Goal: Task Accomplishment & Management: Complete application form

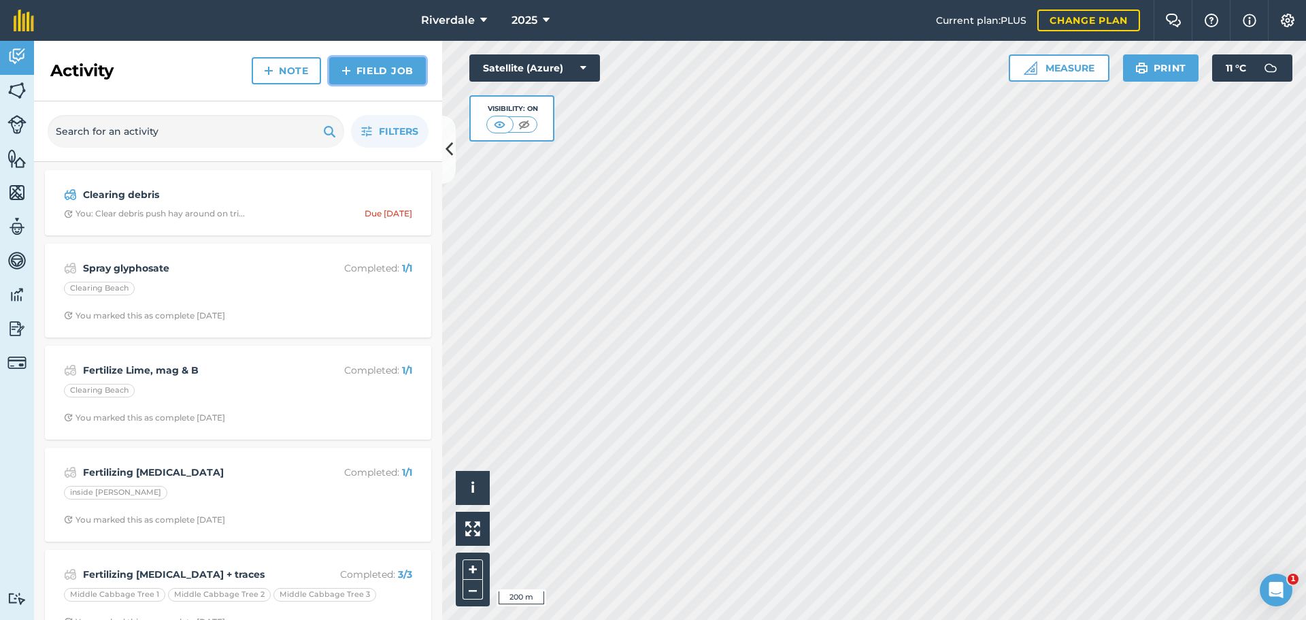
click at [355, 65] on link "Field Job" at bounding box center [377, 70] width 97 height 27
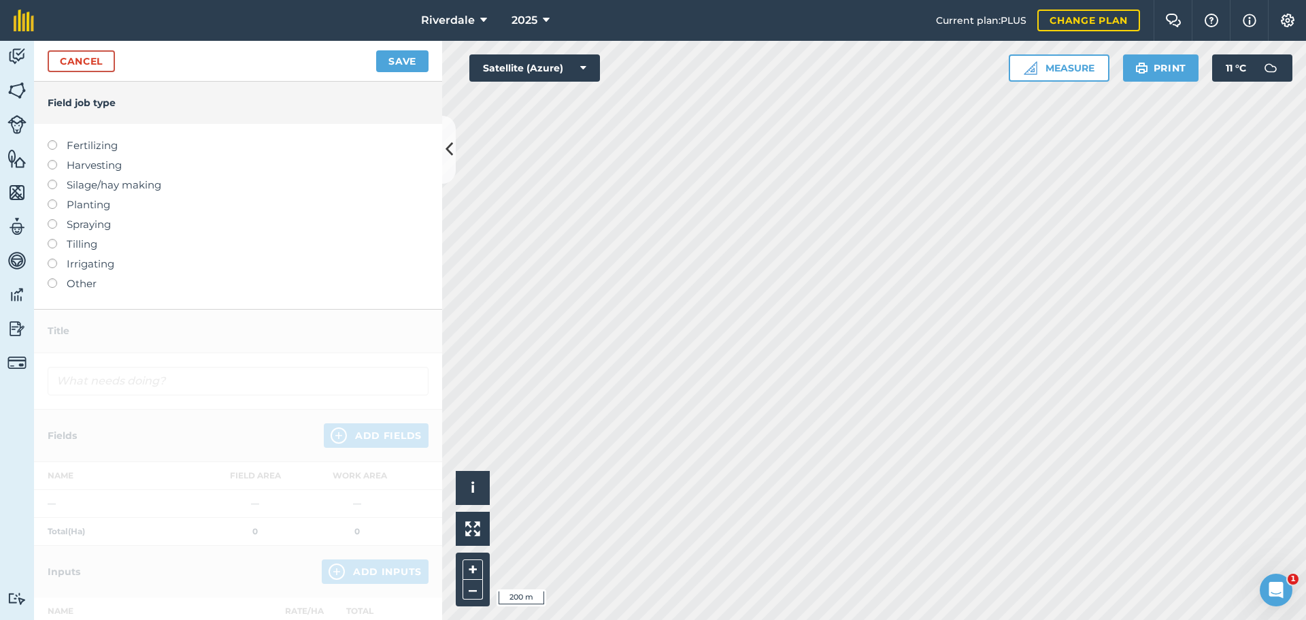
click at [51, 219] on label at bounding box center [57, 219] width 19 height 0
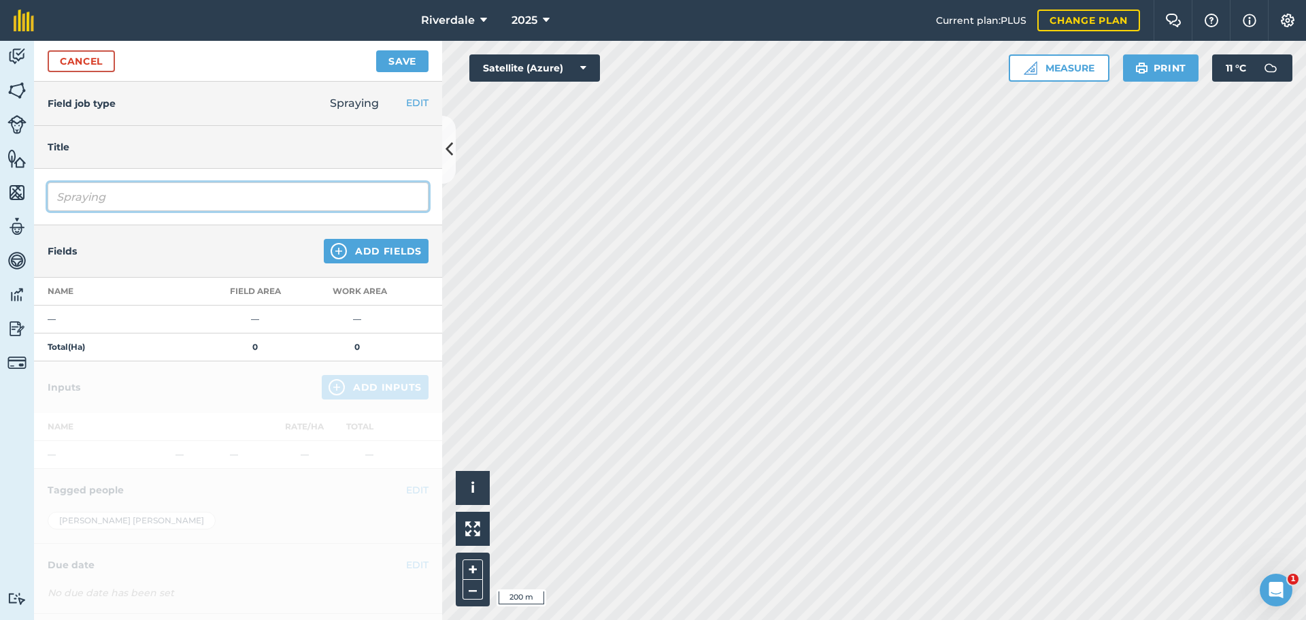
click at [76, 194] on input "Spraying" at bounding box center [238, 196] width 381 height 29
click at [57, 197] on input "Spraying" at bounding box center [238, 196] width 381 height 29
type input "Spraying glyphosate"
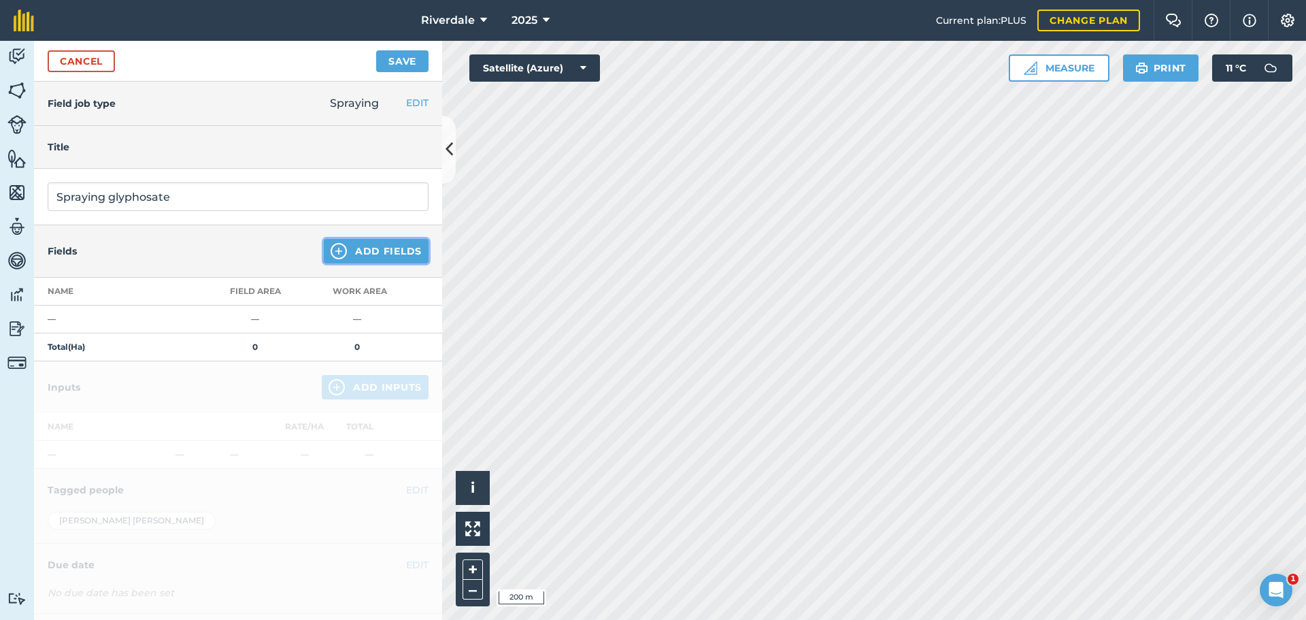
click at [350, 253] on button "Add Fields" at bounding box center [376, 251] width 105 height 24
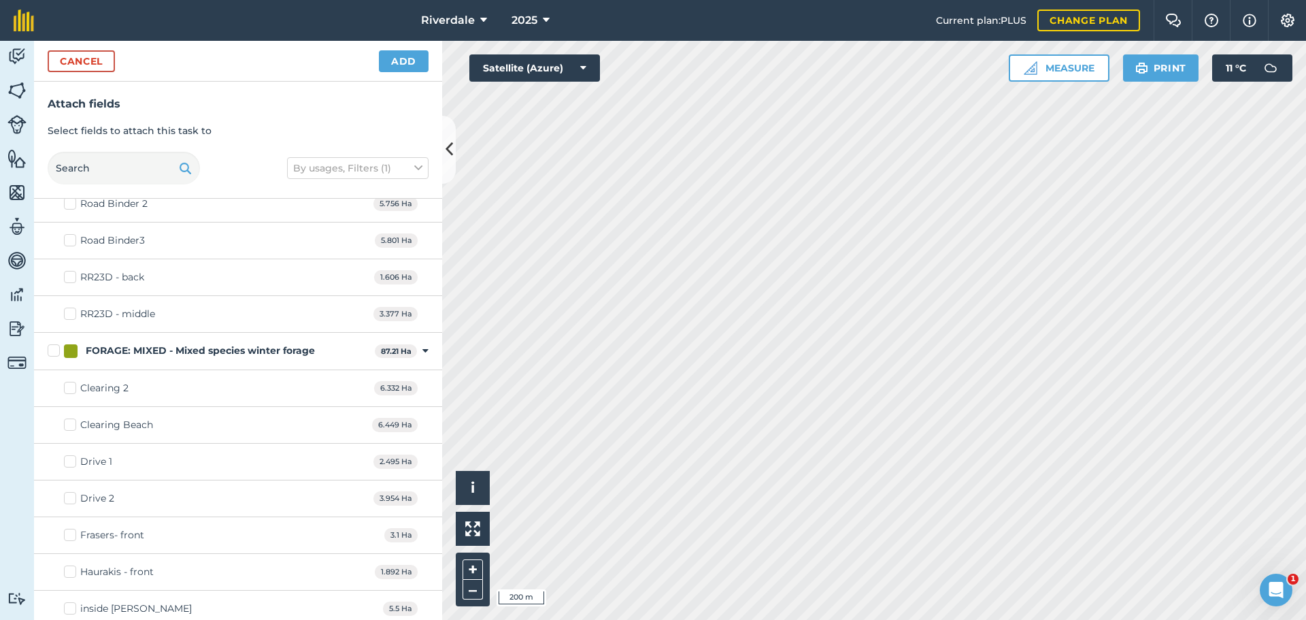
scroll to position [136, 0]
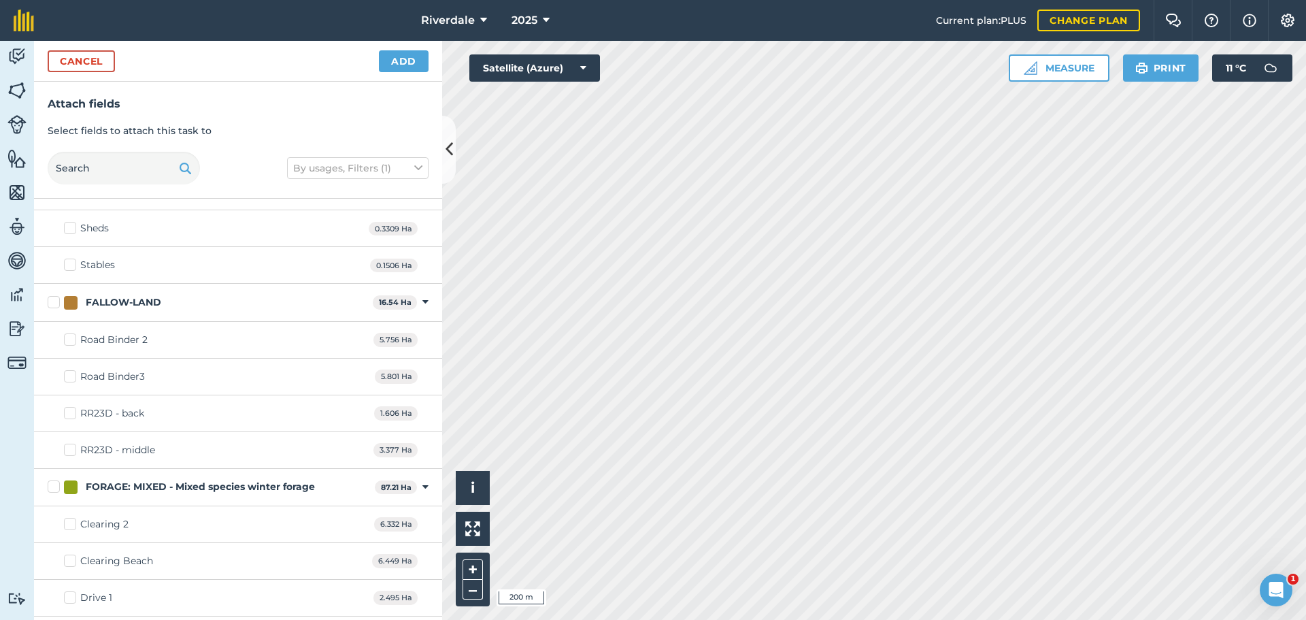
click at [69, 409] on label "RR23D - back" at bounding box center [104, 413] width 80 height 14
click at [69, 409] on input "RR23D - back" at bounding box center [68, 410] width 9 height 9
checkbox input "true"
click at [73, 447] on label "RR23D - middle" at bounding box center [109, 450] width 91 height 14
click at [73, 447] on input "RR23D - middle" at bounding box center [68, 447] width 9 height 9
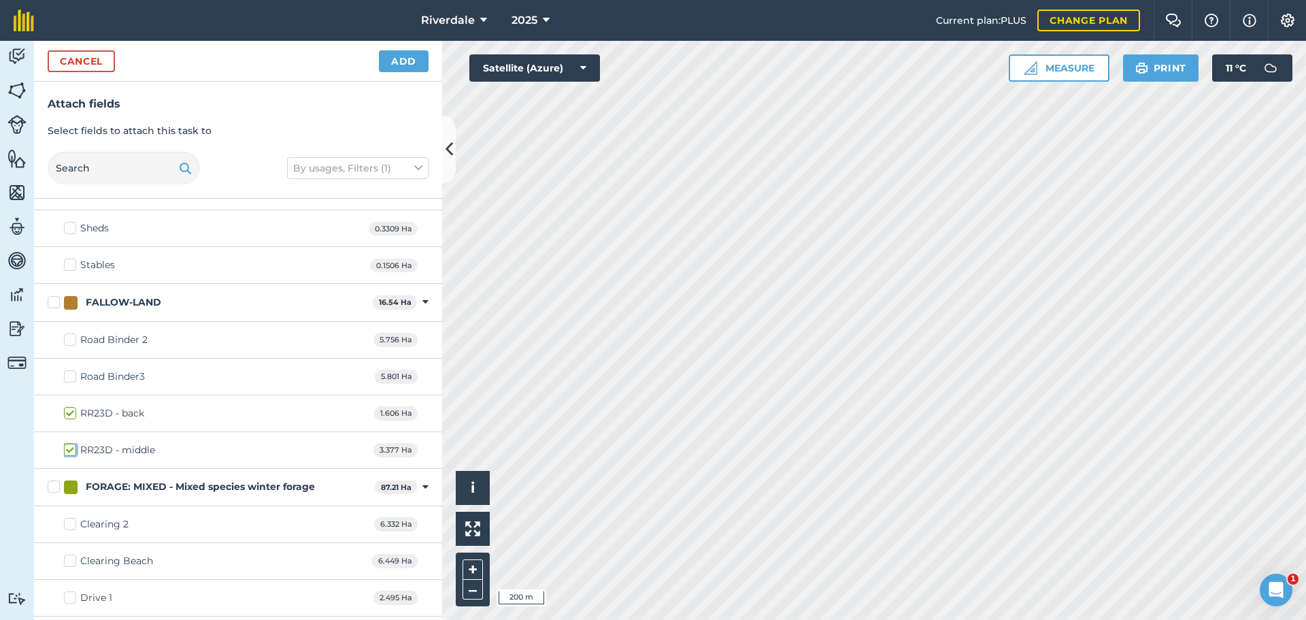
checkbox input "true"
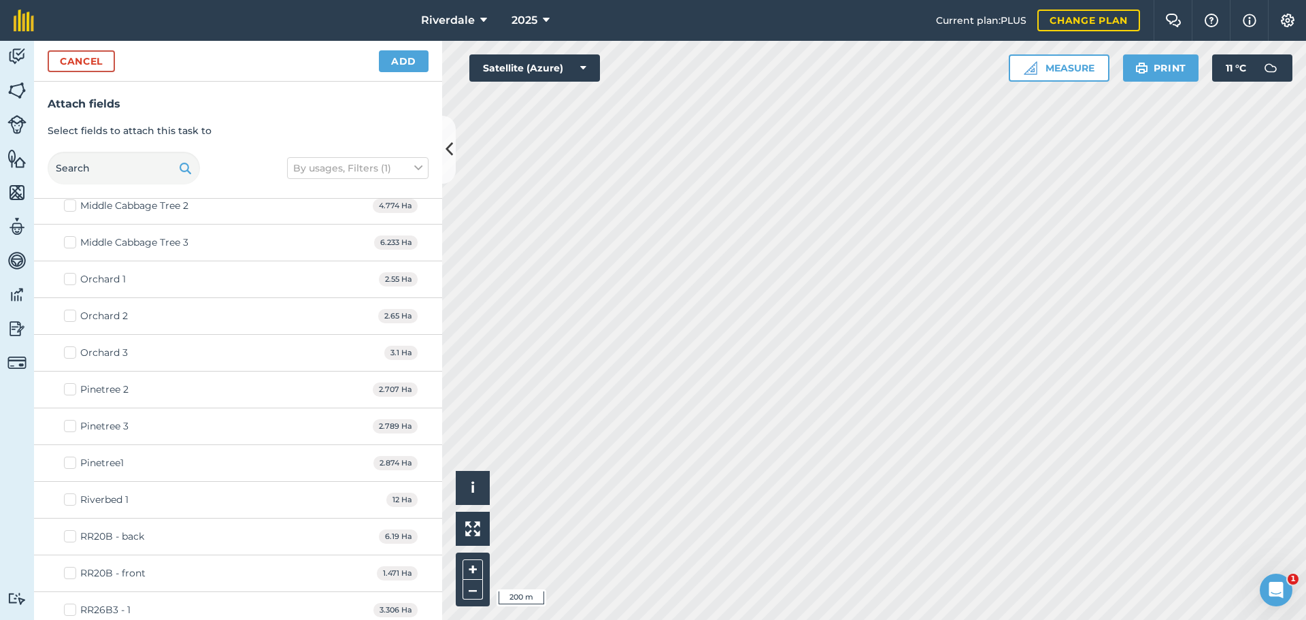
scroll to position [816, 0]
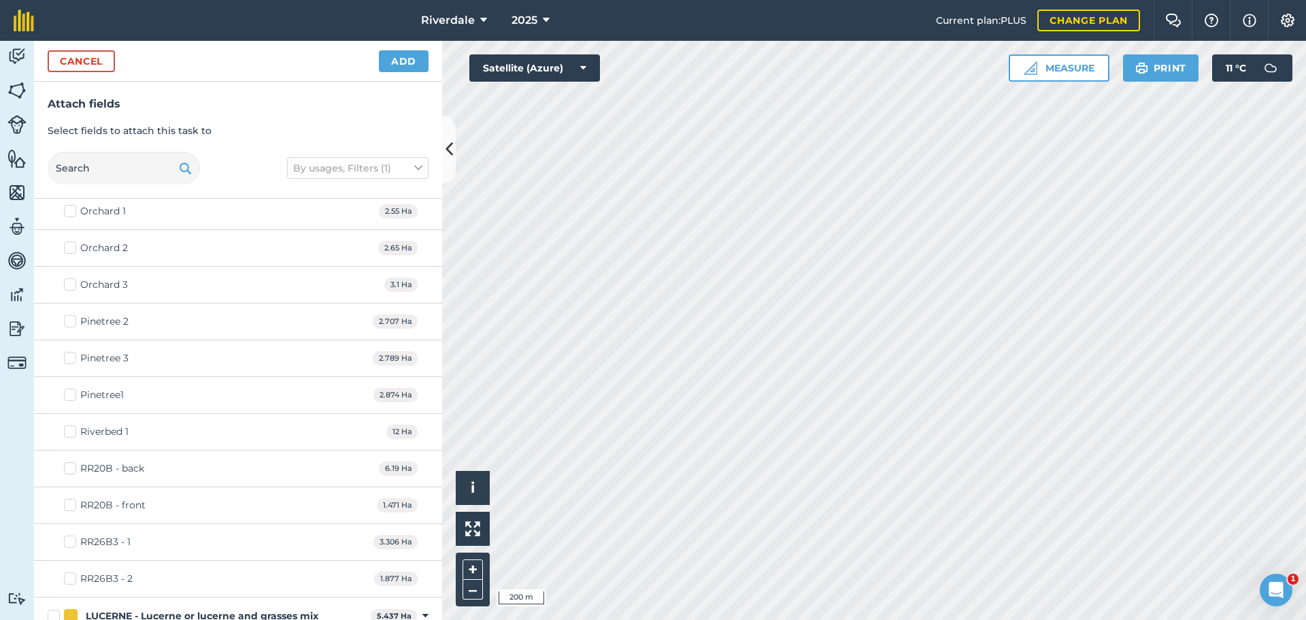
click at [68, 470] on label "RR20B - back" at bounding box center [104, 468] width 80 height 14
click at [68, 470] on input "RR20B - back" at bounding box center [68, 465] width 9 height 9
checkbox input "true"
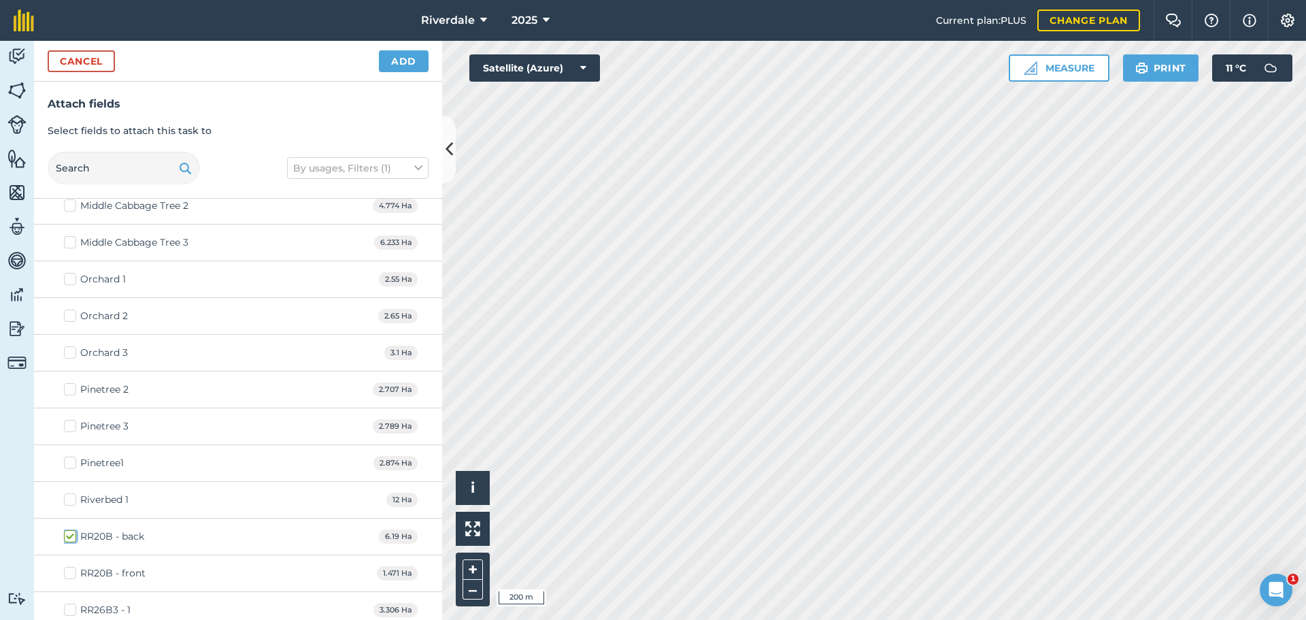
scroll to position [476, 0]
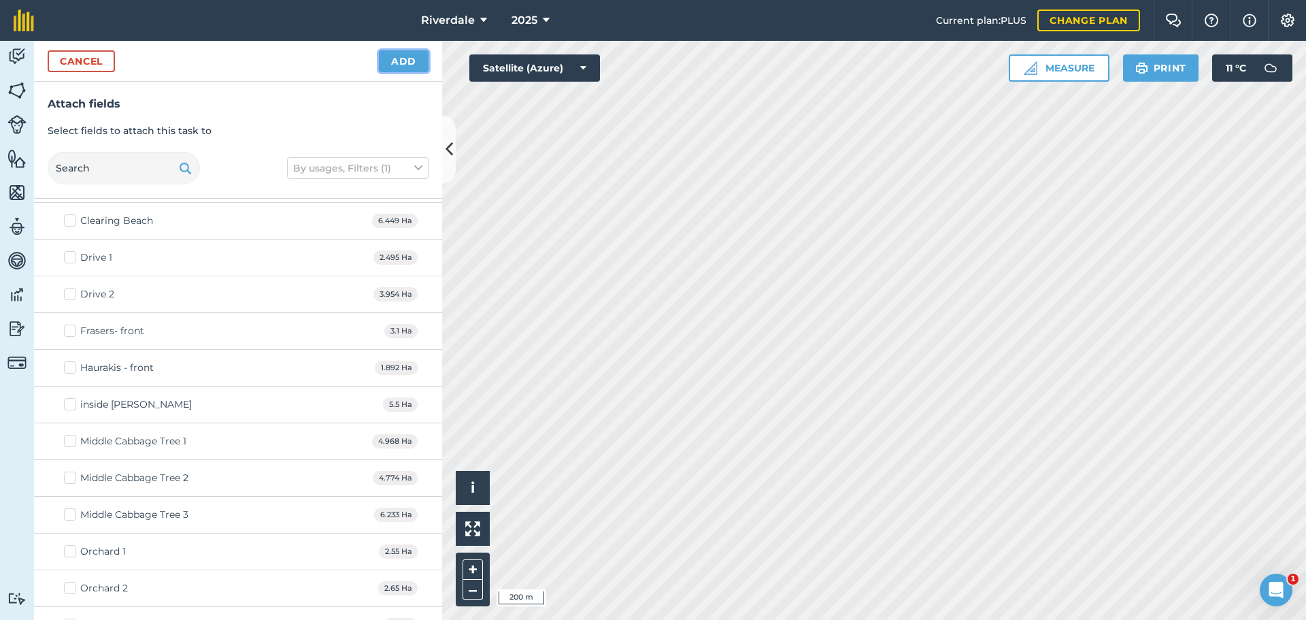
click at [402, 62] on button "Add" at bounding box center [404, 61] width 50 height 22
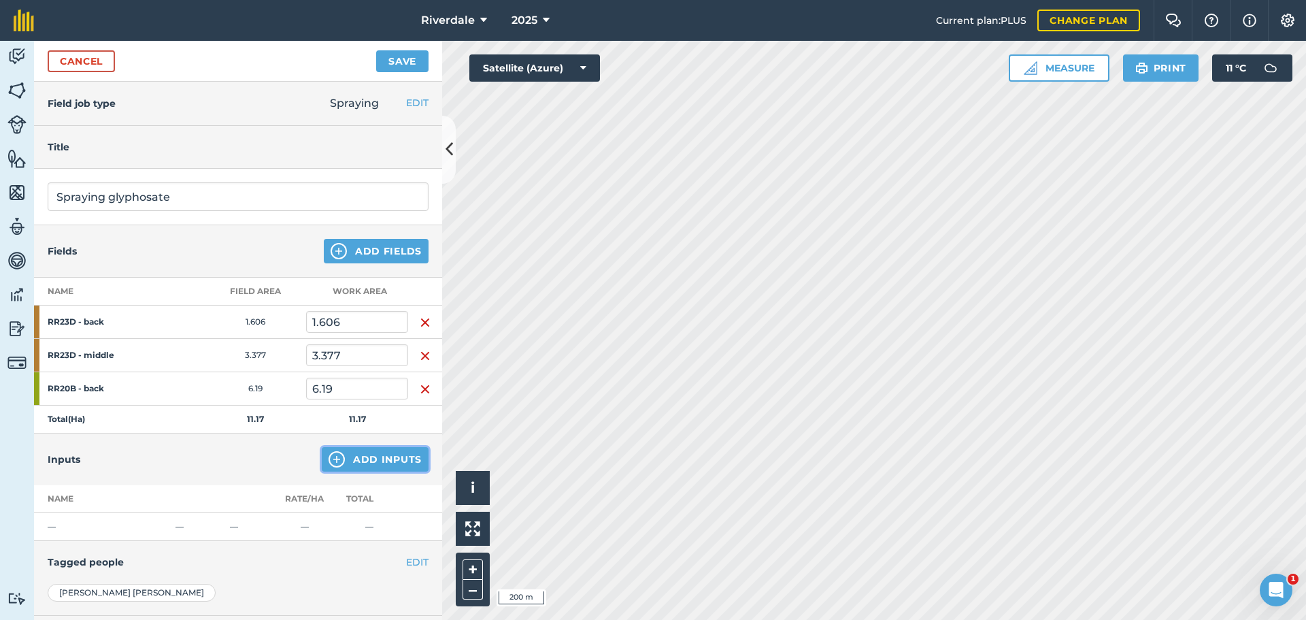
click at [358, 457] on button "Add Inputs" at bounding box center [375, 459] width 107 height 24
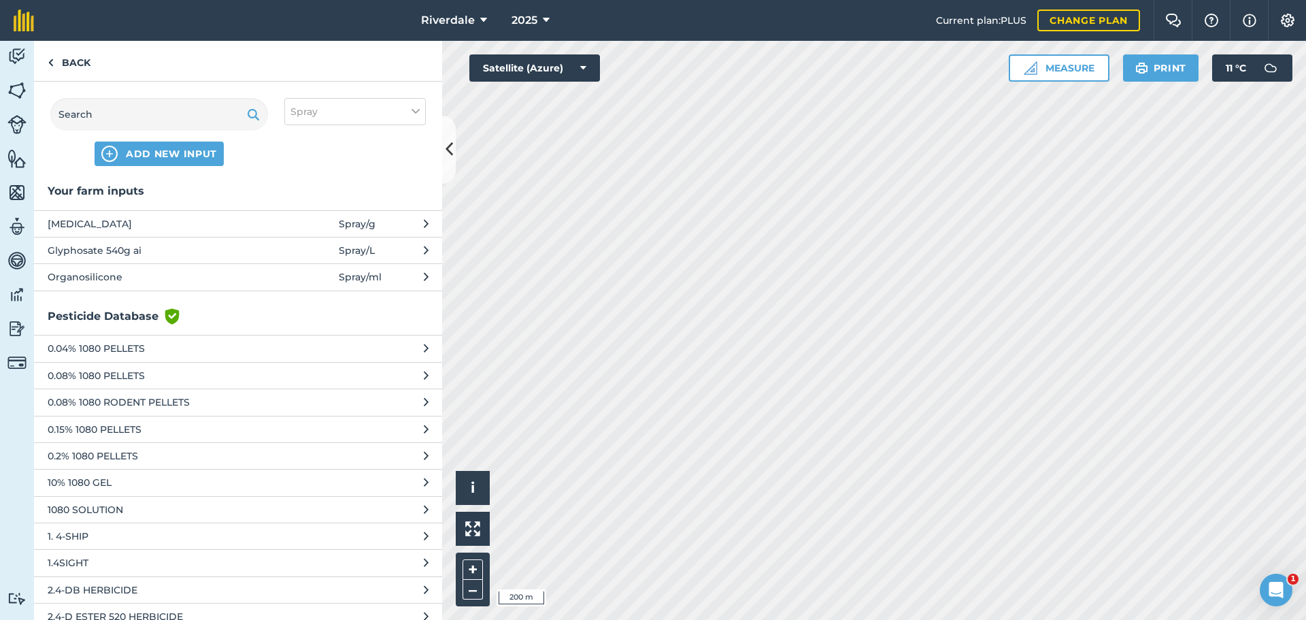
click at [424, 250] on icon at bounding box center [426, 250] width 5 height 15
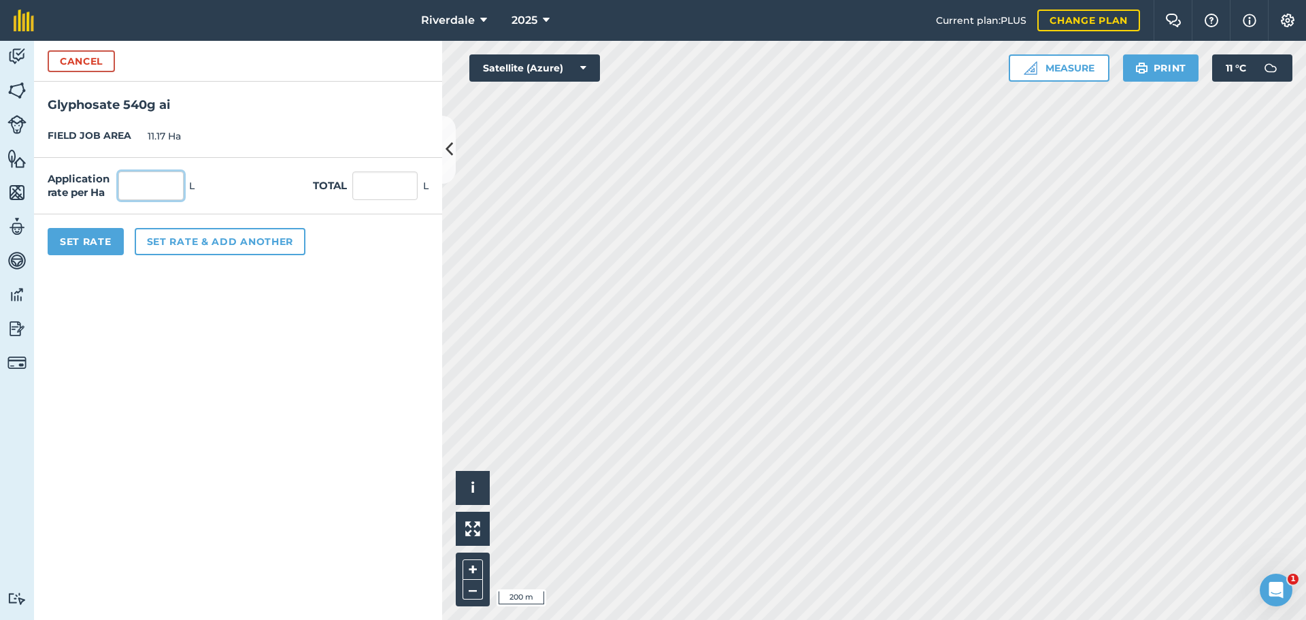
click at [136, 188] on input "text" at bounding box center [150, 185] width 65 height 29
type input "2.75"
type input "30.718"
click at [381, 180] on input "30.718" at bounding box center [384, 185] width 65 height 29
click at [186, 241] on button "Set rate & add another" at bounding box center [220, 241] width 171 height 27
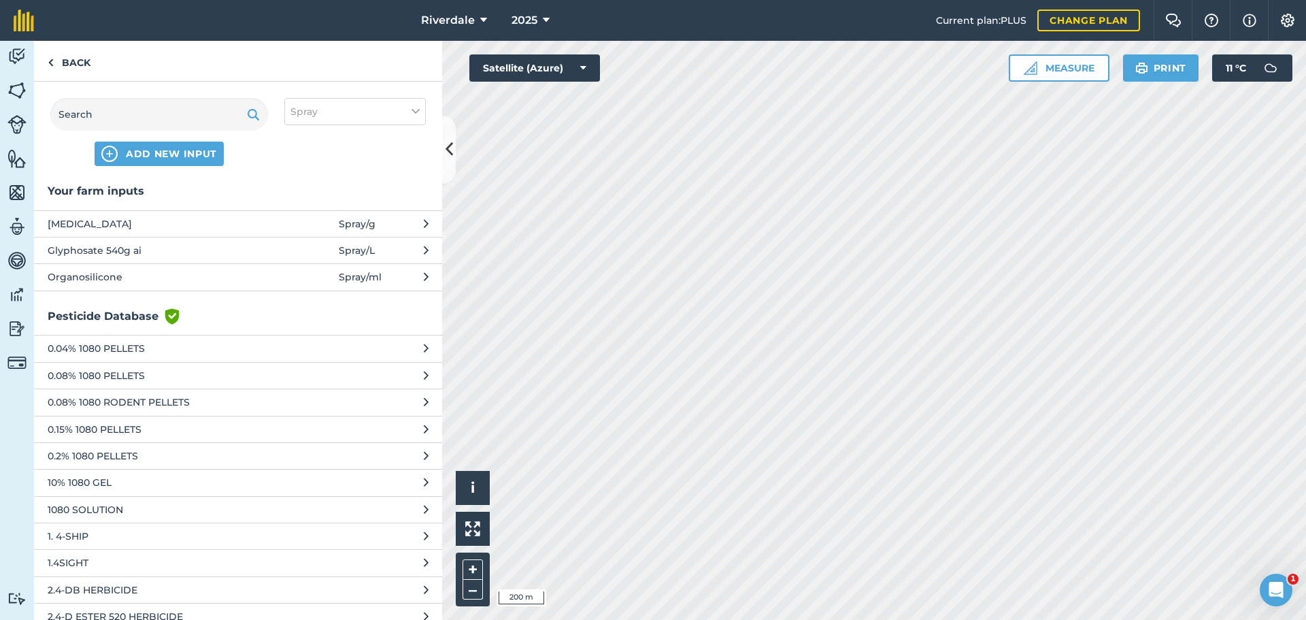
click at [424, 220] on icon at bounding box center [426, 223] width 5 height 15
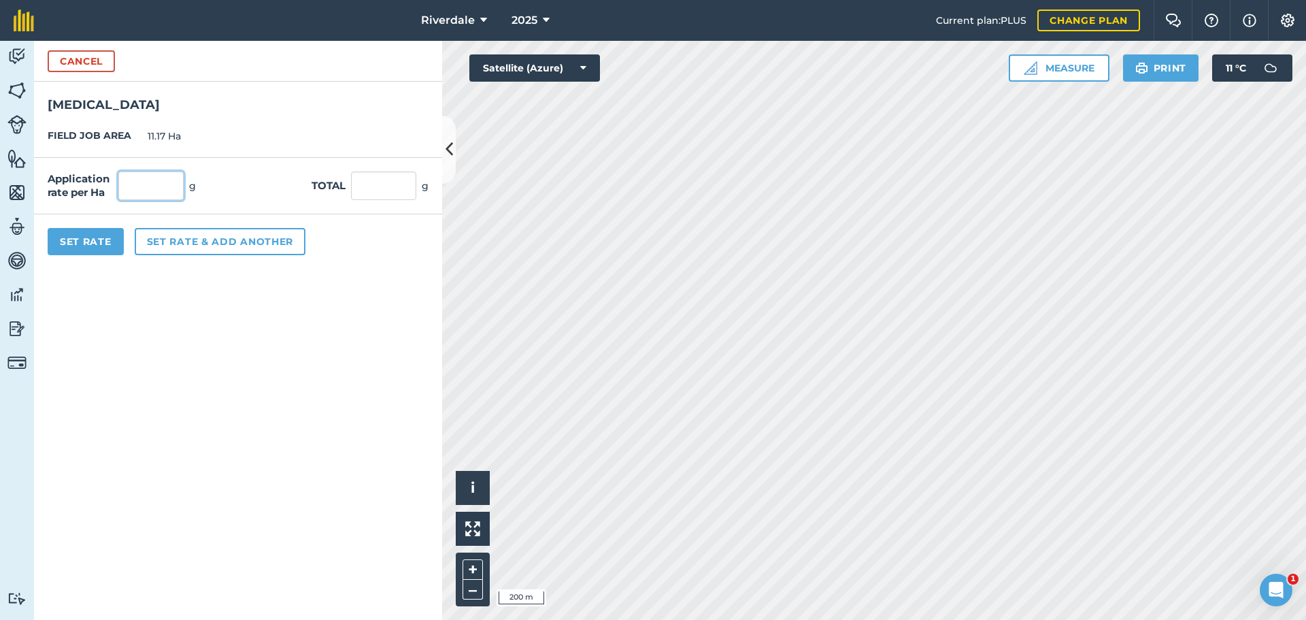
click at [153, 187] on input "text" at bounding box center [150, 185] width 65 height 29
type input "460"
type input "5,138.2"
click at [356, 252] on div "Set Rate Set rate & add another" at bounding box center [238, 241] width 408 height 54
drag, startPoint x: 150, startPoint y: 184, endPoint x: 137, endPoint y: 181, distance: 12.5
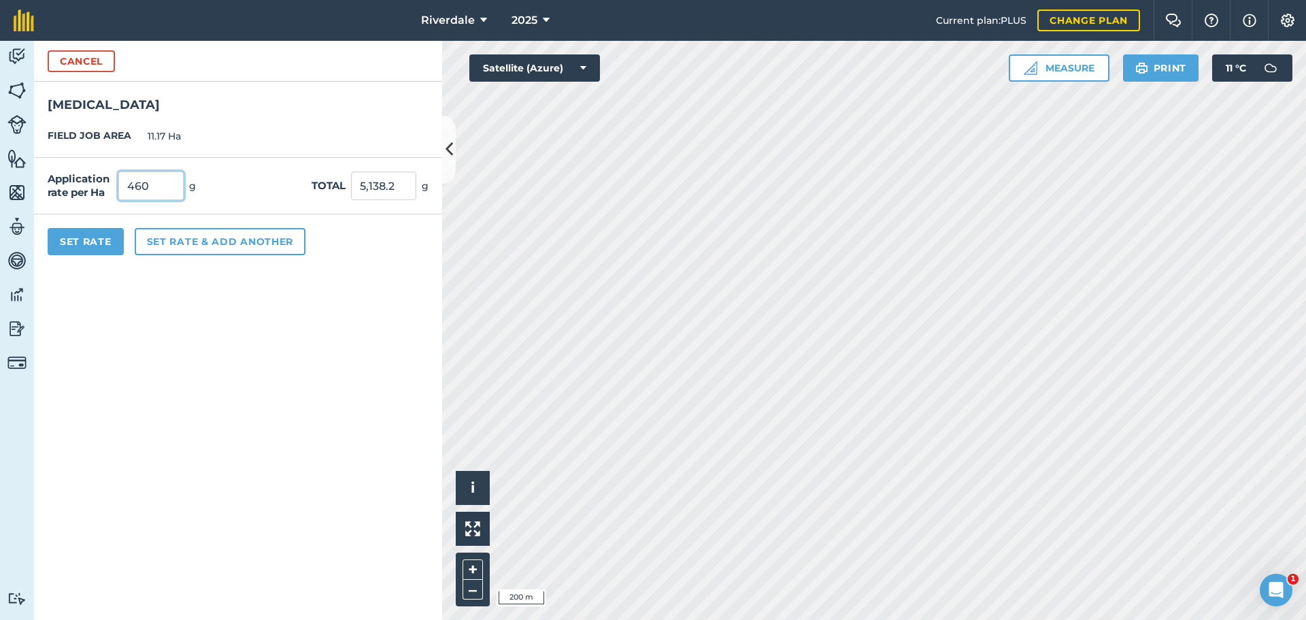
click at [137, 181] on input "460" at bounding box center [150, 185] width 65 height 29
type input "450"
type input "5,026.5"
click at [369, 226] on div "Set Rate Set rate & add another" at bounding box center [238, 241] width 408 height 54
click at [180, 239] on button "Set rate & add another" at bounding box center [220, 241] width 171 height 27
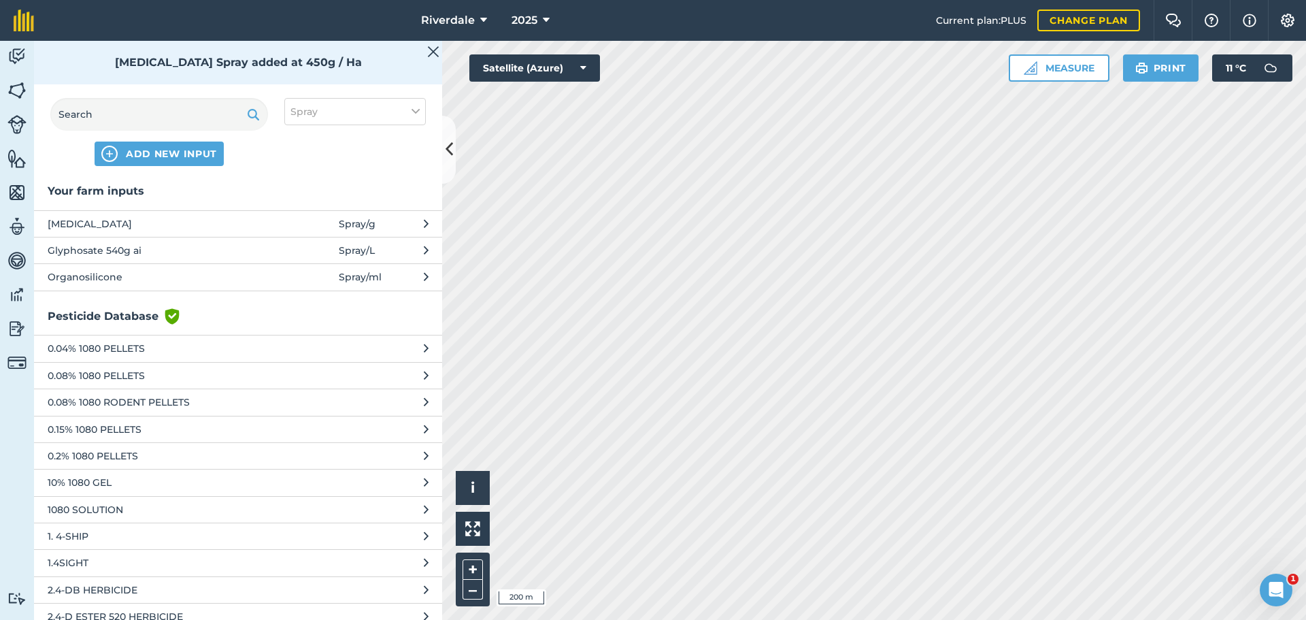
click at [424, 274] on button "Organosilicone Spray / ml" at bounding box center [238, 276] width 408 height 27
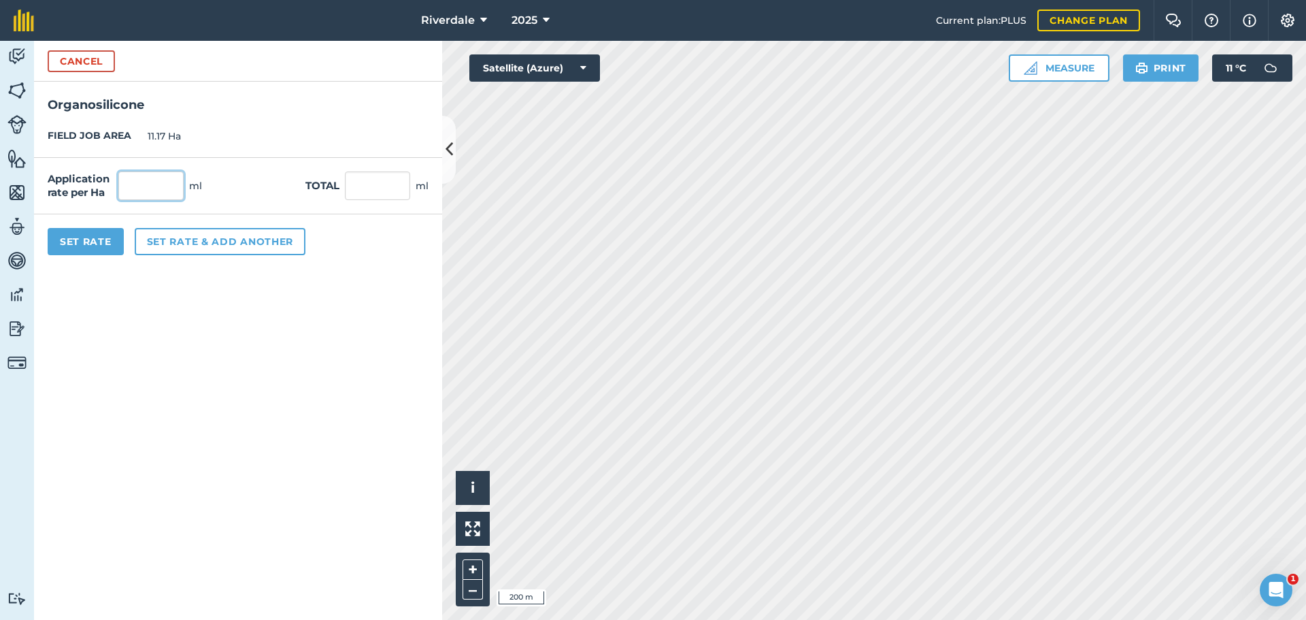
click at [143, 183] on input "text" at bounding box center [150, 185] width 65 height 29
type input "160"
type input "1,787.2"
click at [370, 186] on input "1,787.2" at bounding box center [377, 185] width 65 height 29
click at [82, 241] on button "Set Rate" at bounding box center [86, 241] width 76 height 27
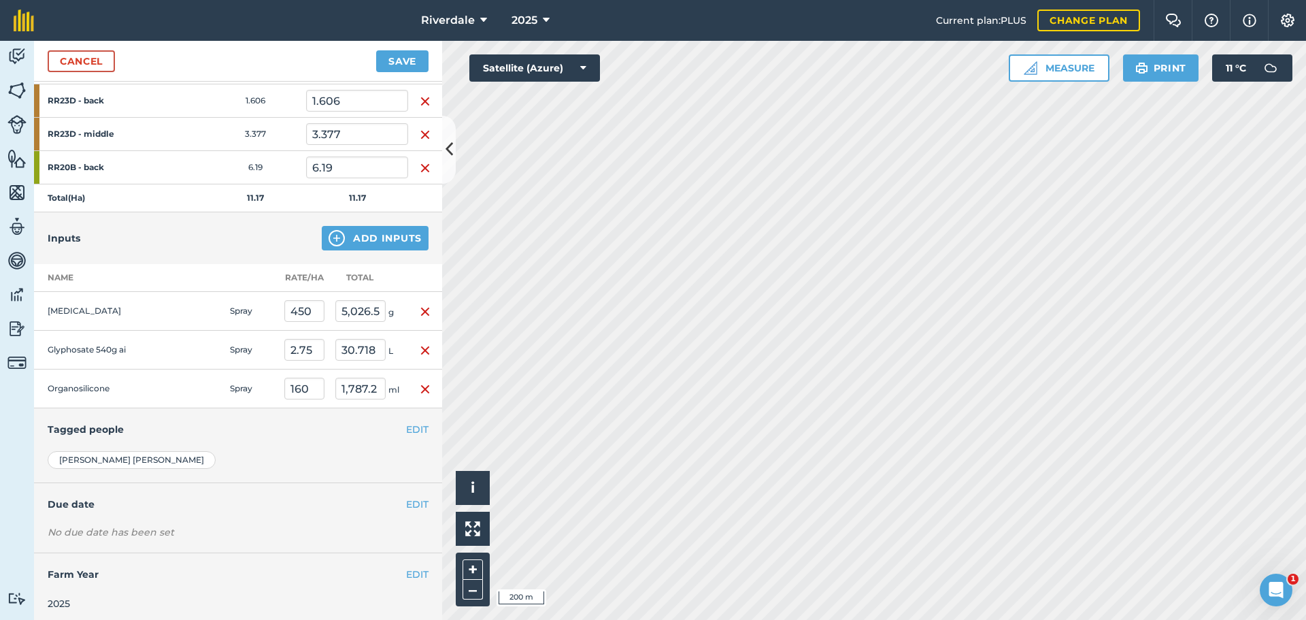
scroll to position [226, 0]
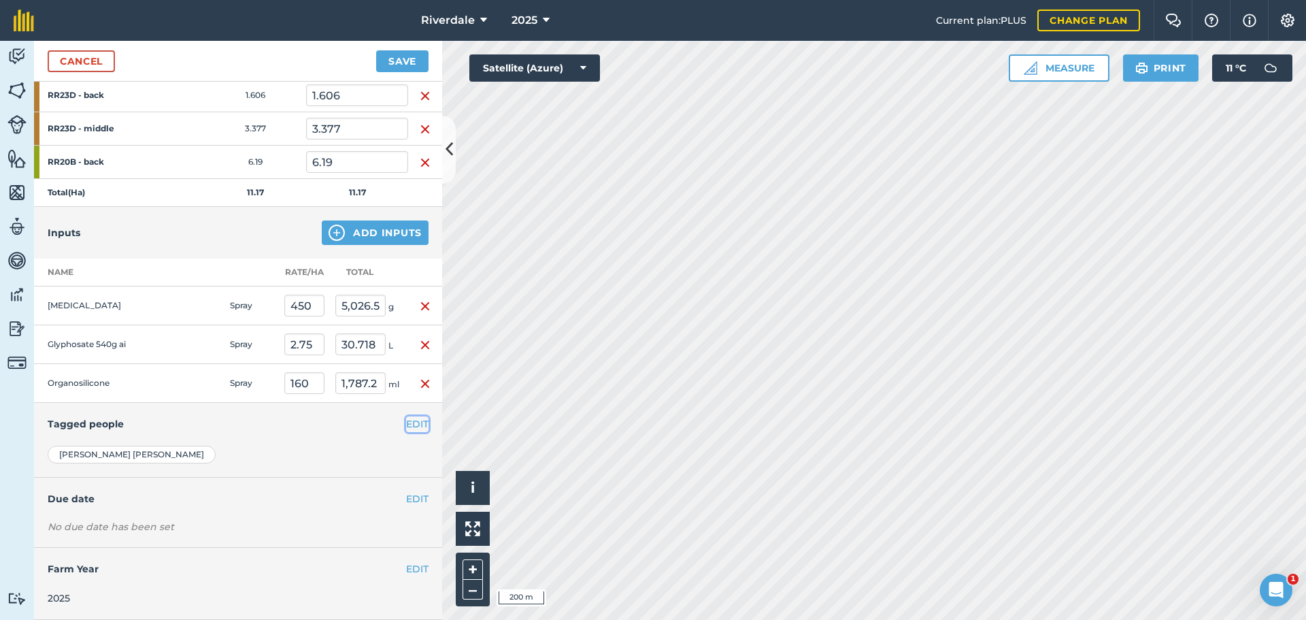
click at [406, 421] on button "EDIT" at bounding box center [417, 423] width 22 height 15
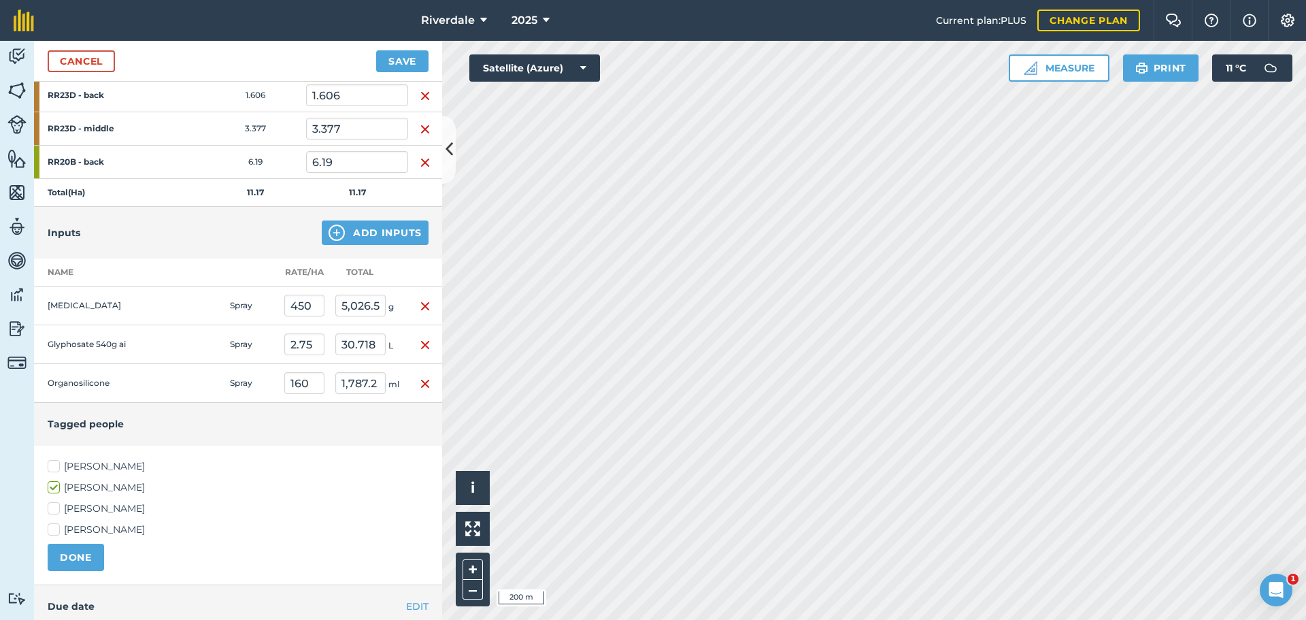
click at [55, 462] on label "[PERSON_NAME]" at bounding box center [238, 466] width 381 height 14
click at [55, 462] on input "[PERSON_NAME]" at bounding box center [52, 463] width 9 height 9
checkbox input "true"
click at [81, 562] on button "DONE" at bounding box center [76, 556] width 56 height 27
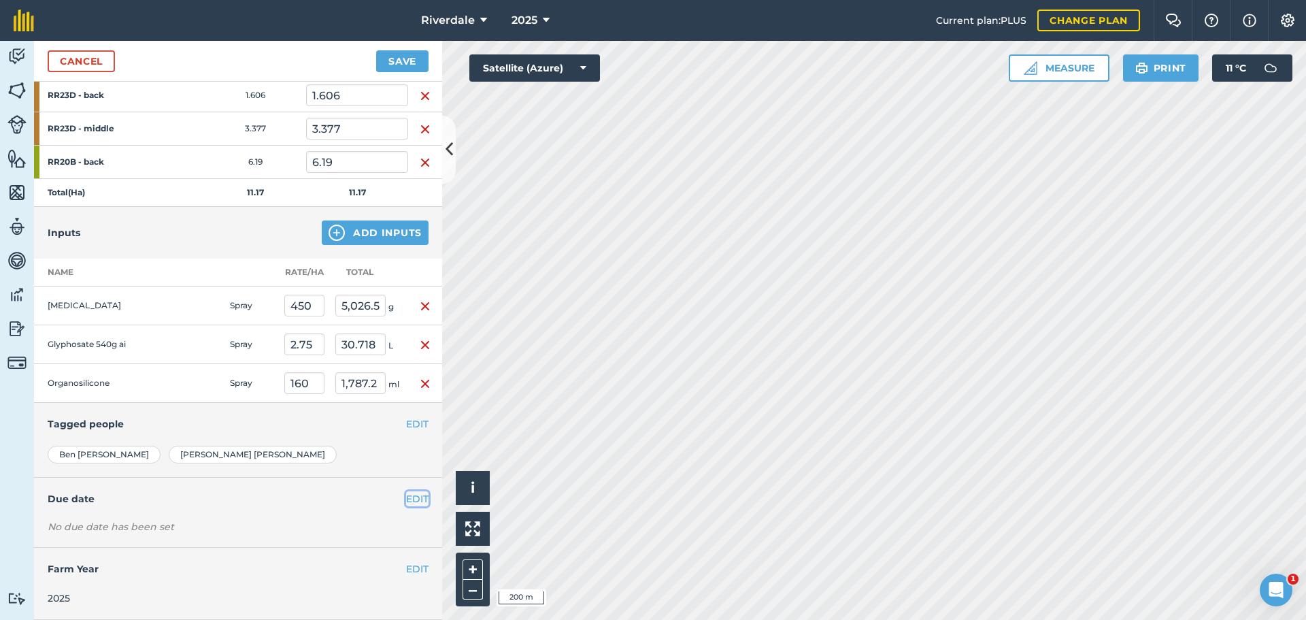
click at [409, 496] on button "EDIT" at bounding box center [417, 498] width 22 height 15
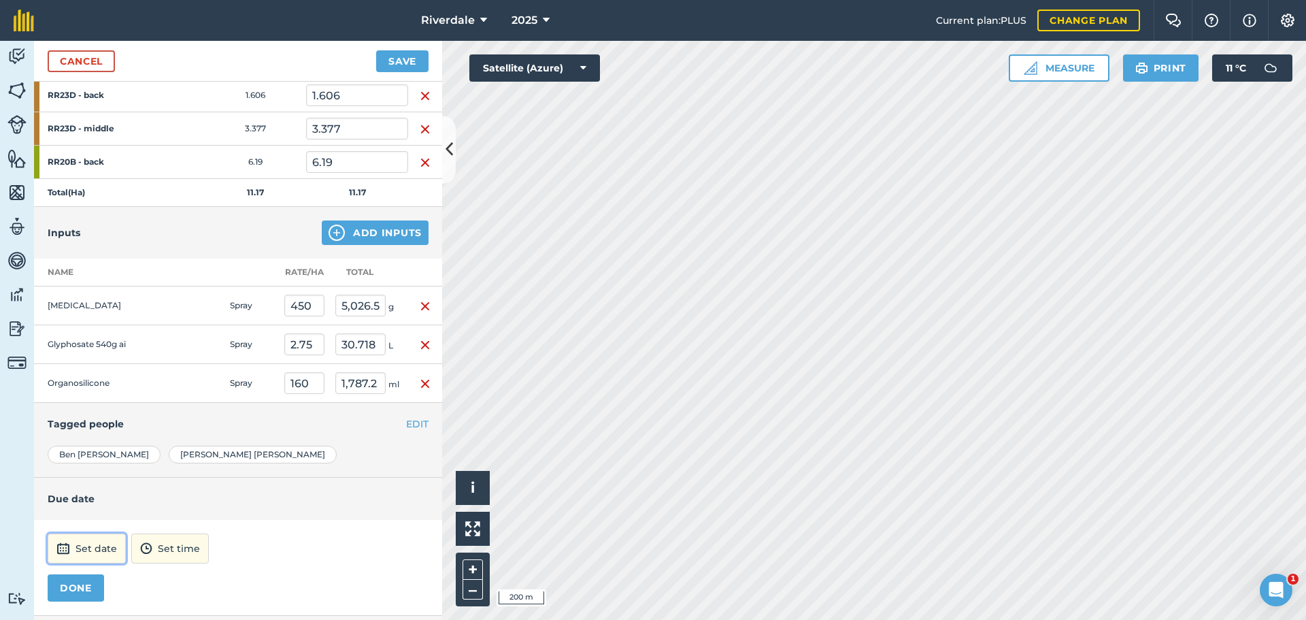
click at [88, 547] on button "Set date" at bounding box center [87, 548] width 78 height 30
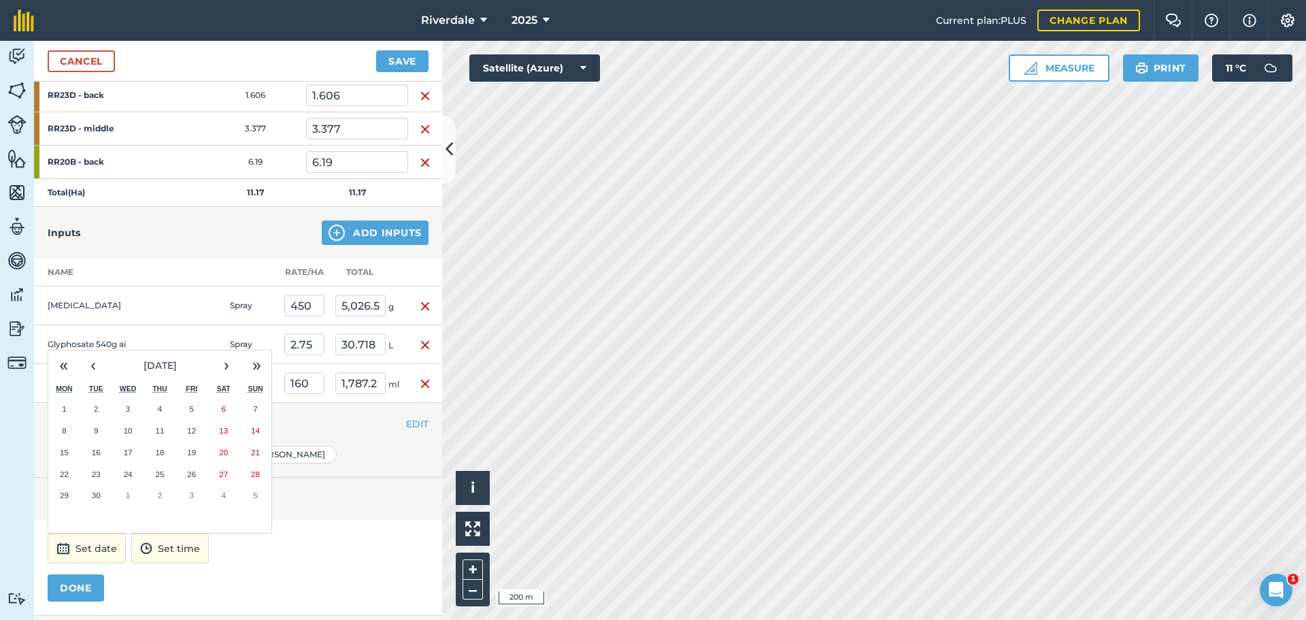
click at [186, 450] on button "19" at bounding box center [191, 452] width 32 height 22
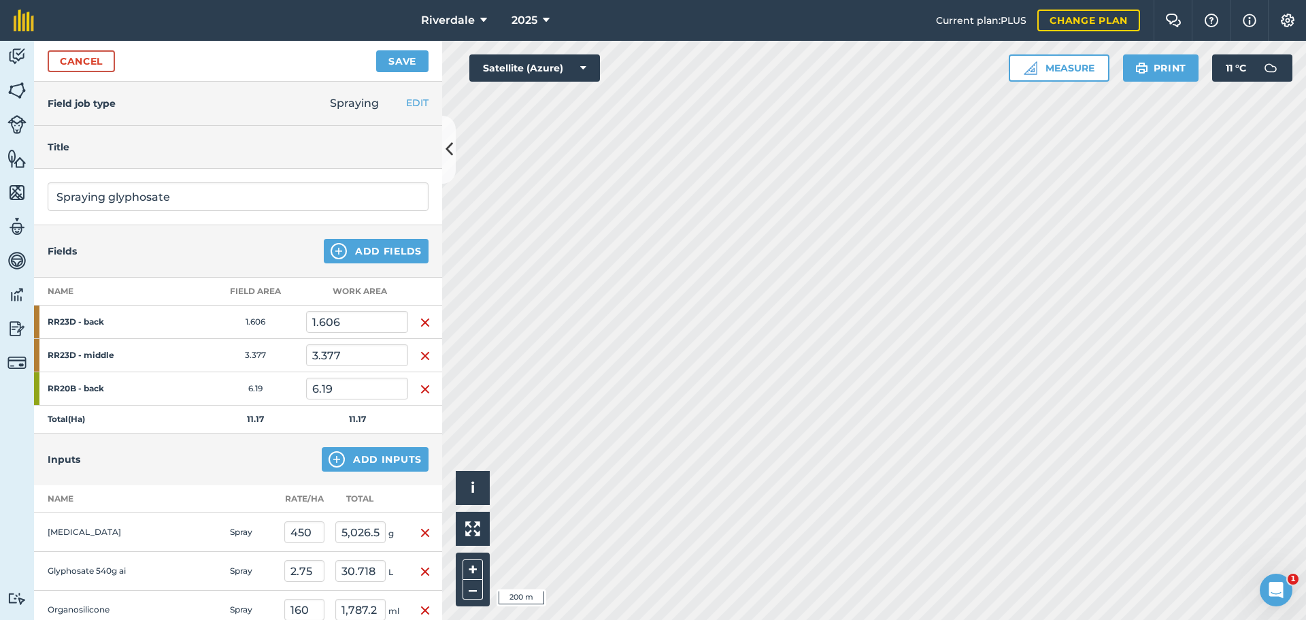
scroll to position [294, 0]
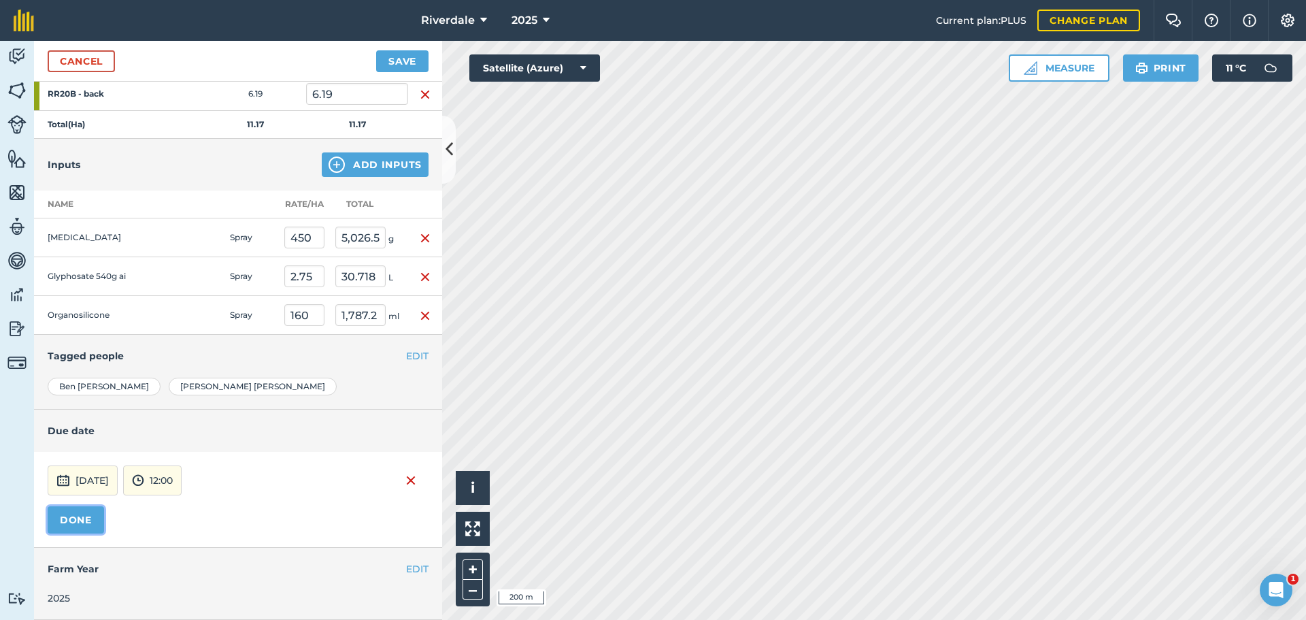
click at [75, 515] on button "DONE" at bounding box center [76, 519] width 56 height 27
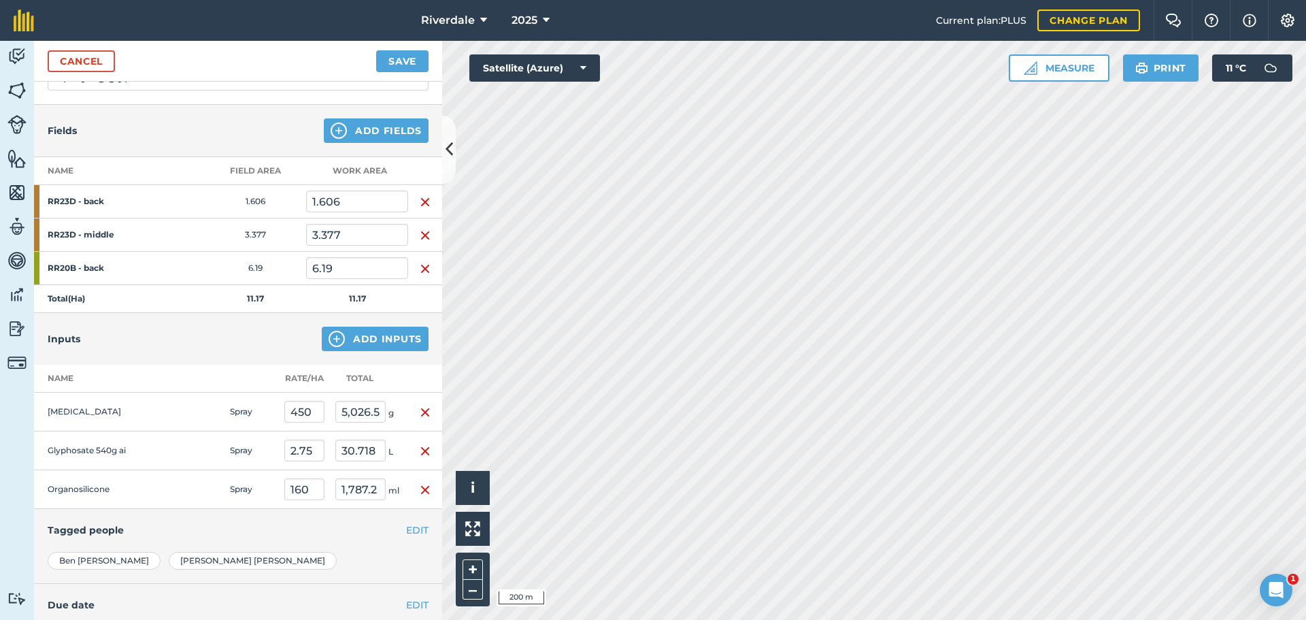
scroll to position [0, 0]
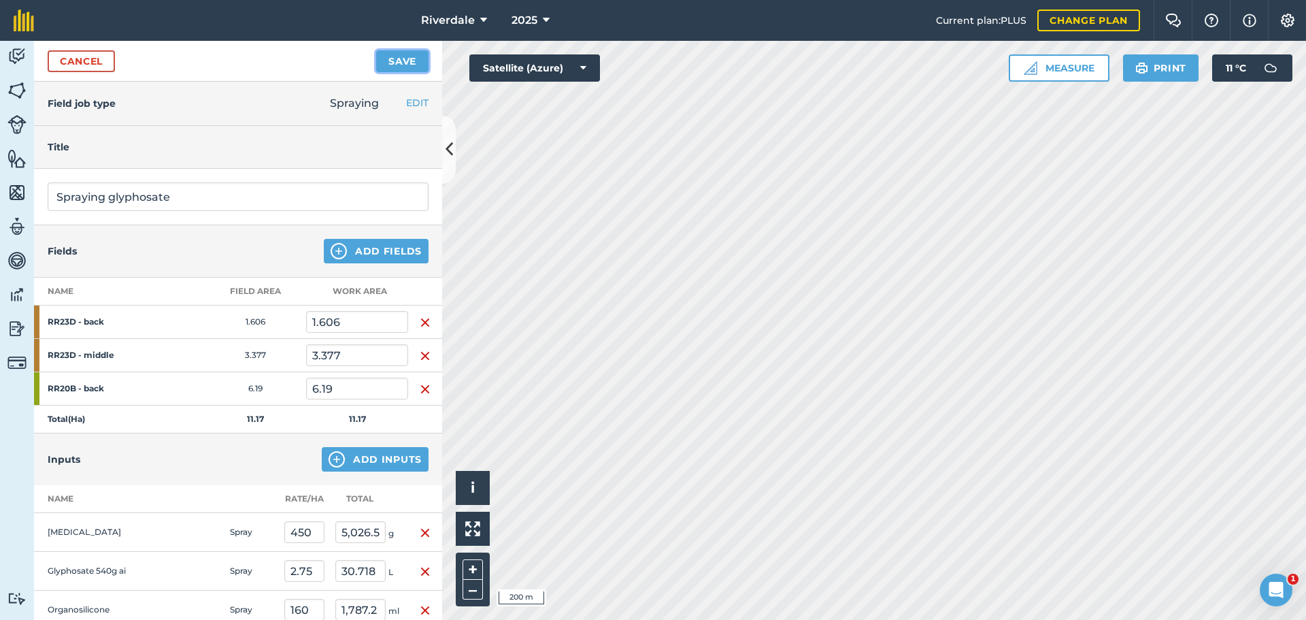
click at [402, 56] on button "Save" at bounding box center [402, 61] width 52 height 22
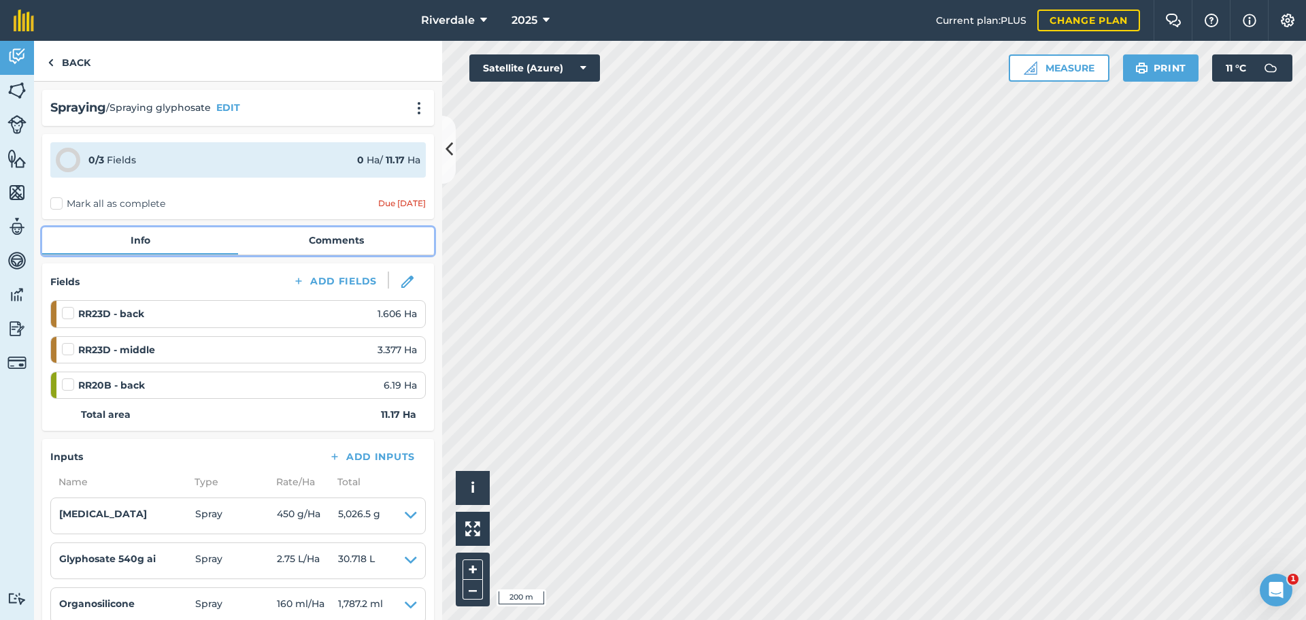
click at [339, 237] on link "Comments" at bounding box center [336, 240] width 196 height 26
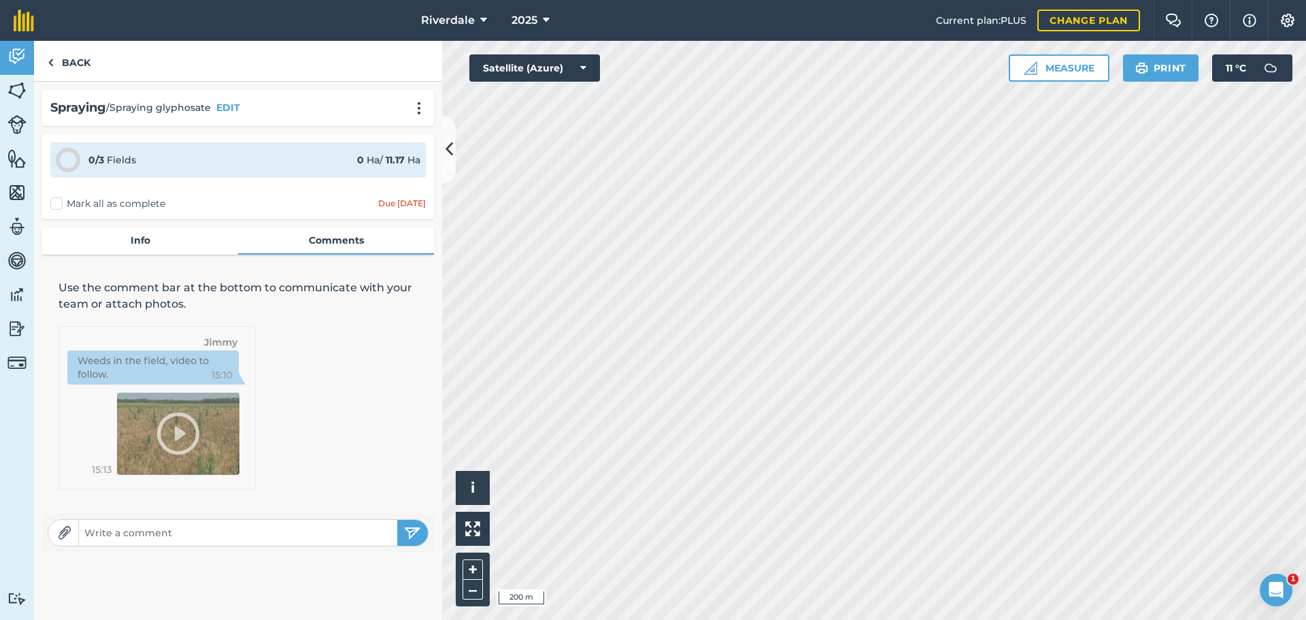
click at [90, 529] on input "text" at bounding box center [238, 532] width 318 height 19
type input "Total water rate is 160L/ha - fill tank to 1800L"
click at [409, 530] on img "submit" at bounding box center [412, 532] width 17 height 16
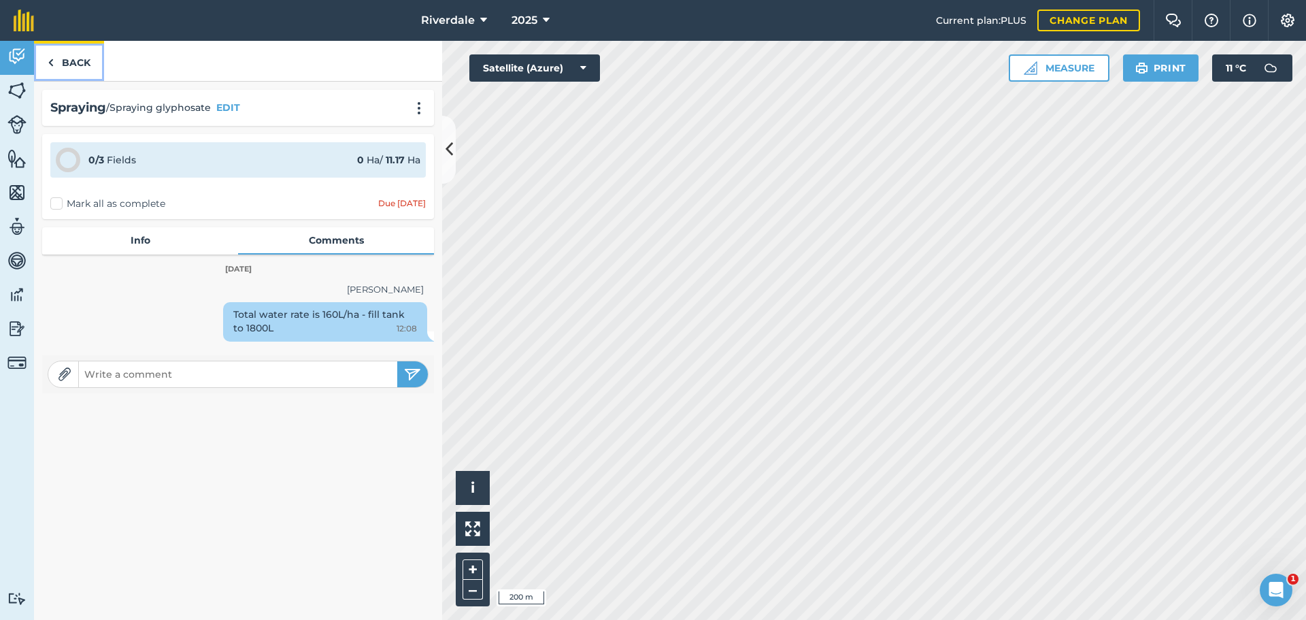
click at [72, 61] on link "Back" at bounding box center [69, 61] width 70 height 40
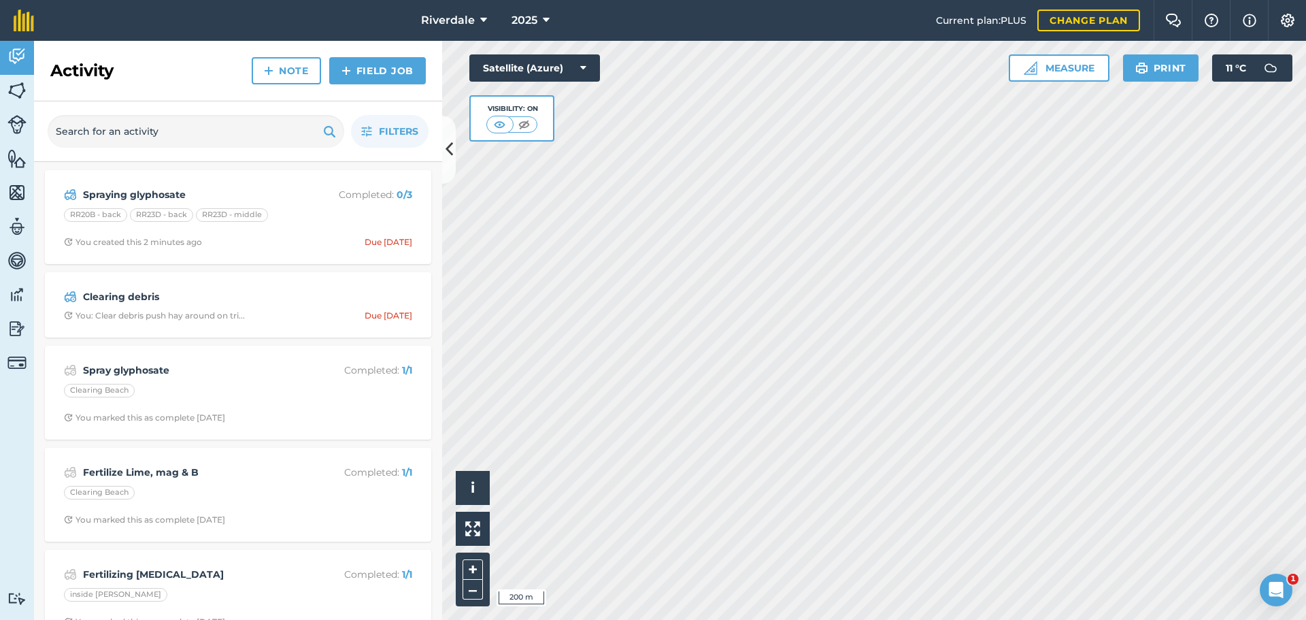
click at [212, 75] on div "Activity Note Field Job" at bounding box center [238, 71] width 408 height 61
